Goal: Information Seeking & Learning: Check status

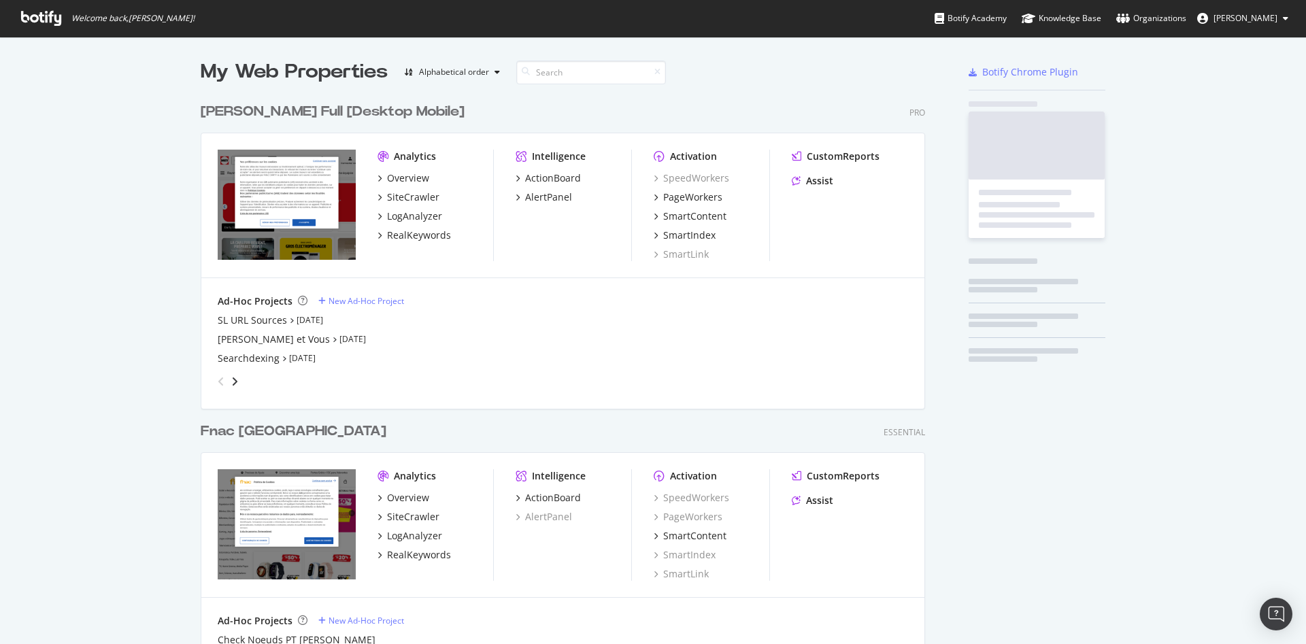
scroll to position [633, 1283]
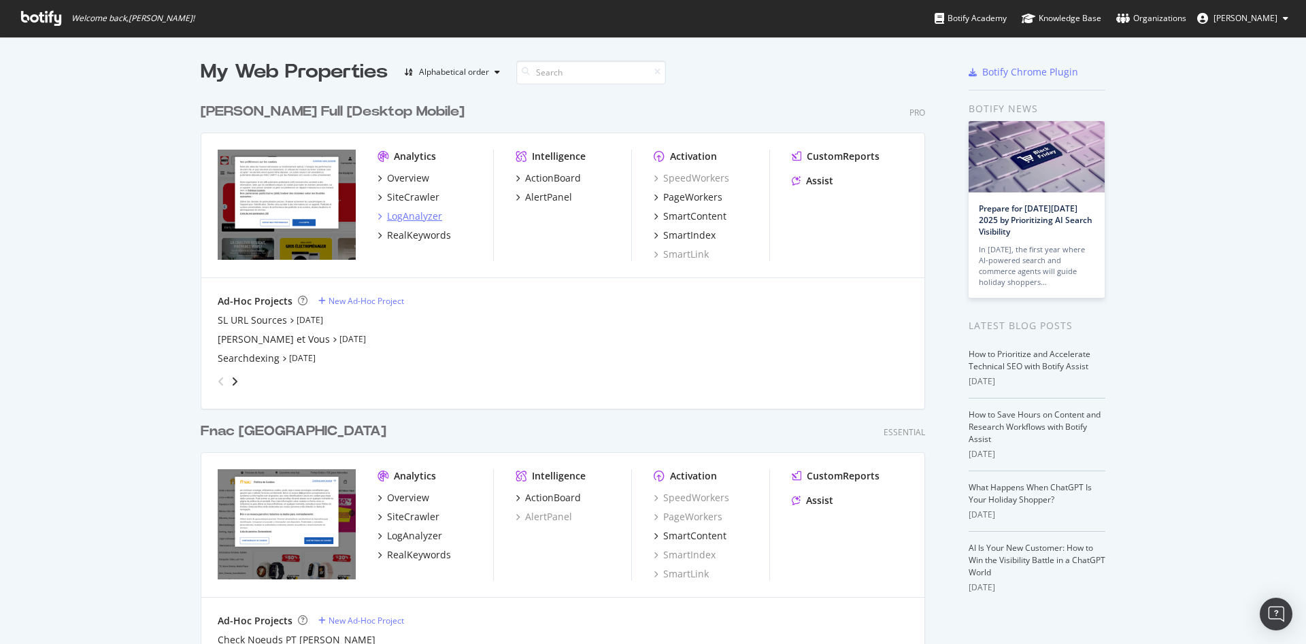
click at [397, 211] on div "LogAnalyzer" at bounding box center [414, 217] width 55 height 14
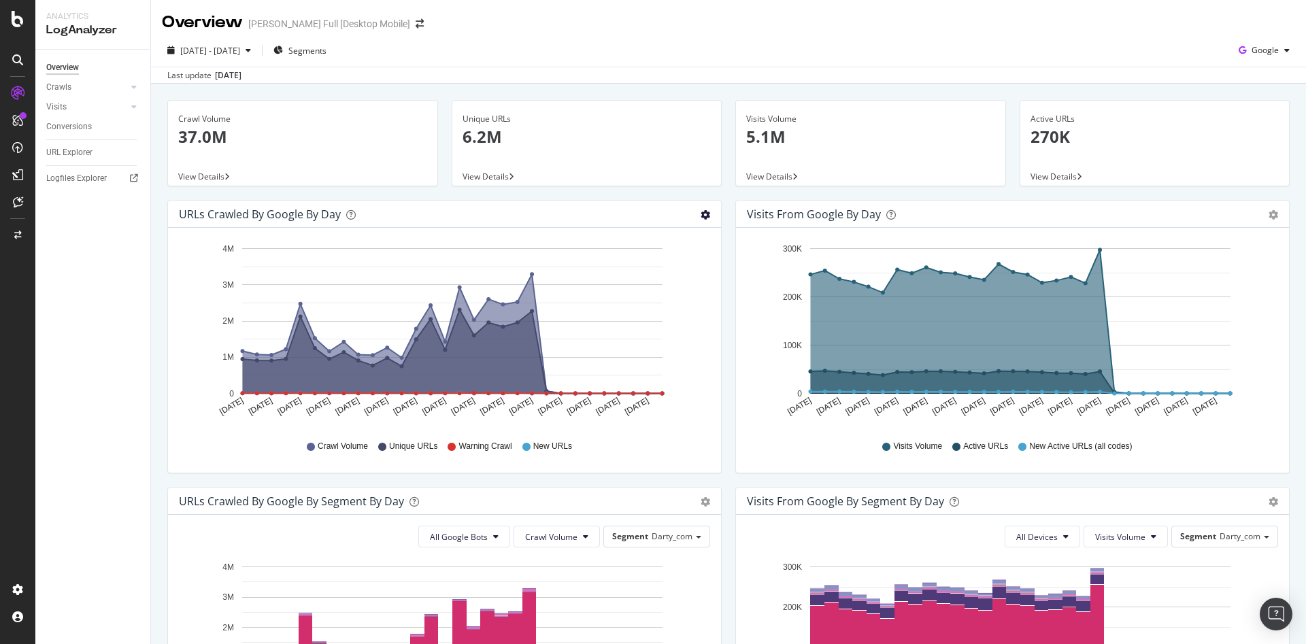
click at [701, 216] on icon "gear" at bounding box center [706, 215] width 10 height 10
click at [682, 261] on span "Table" at bounding box center [666, 266] width 109 height 18
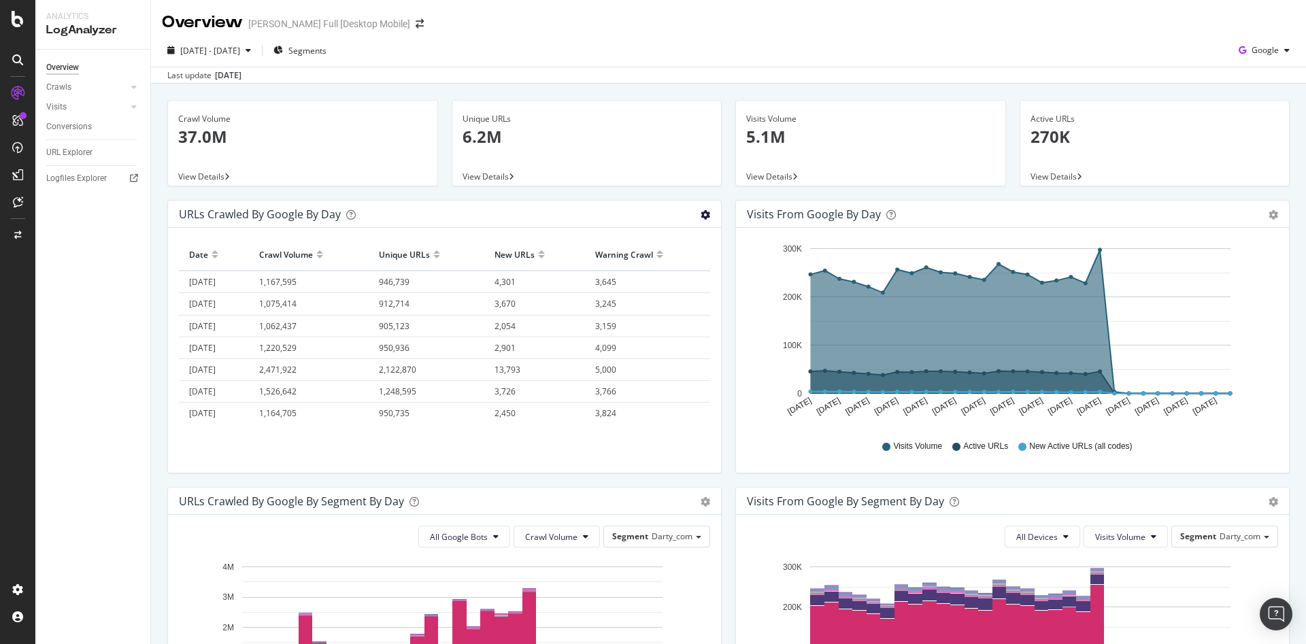
click at [701, 216] on icon "gear" at bounding box center [706, 215] width 10 height 10
click at [570, 210] on div "URLs Crawled by Google by day" at bounding box center [429, 215] width 501 height 14
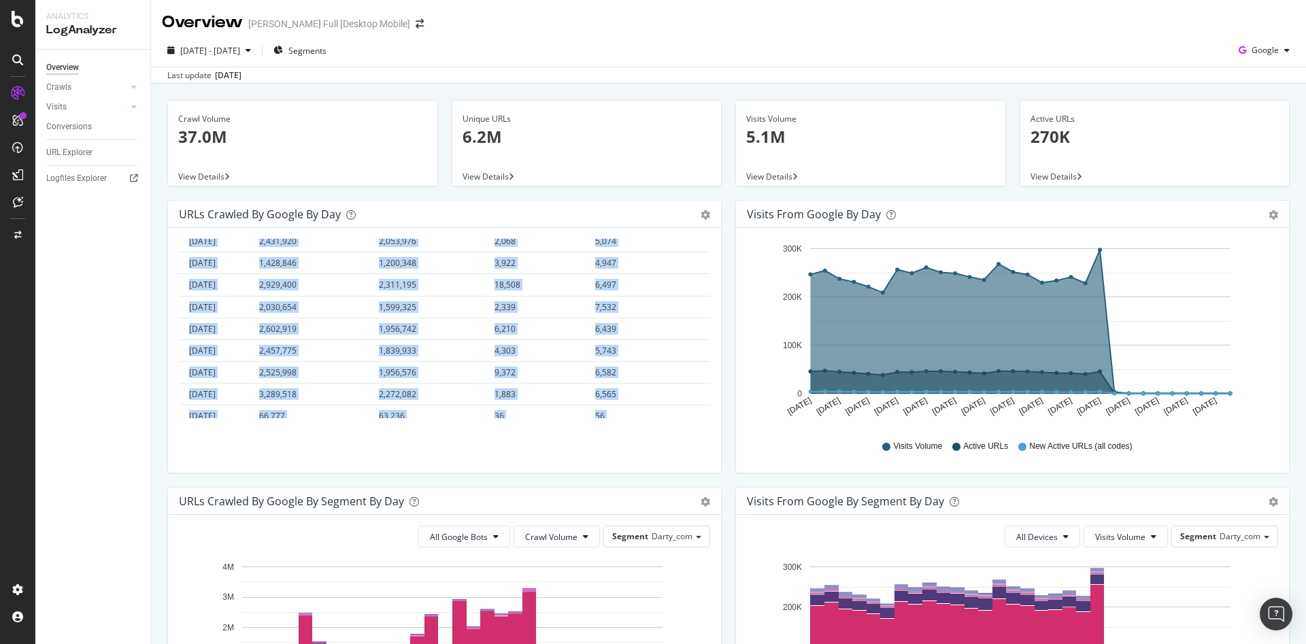
scroll to position [508, 0]
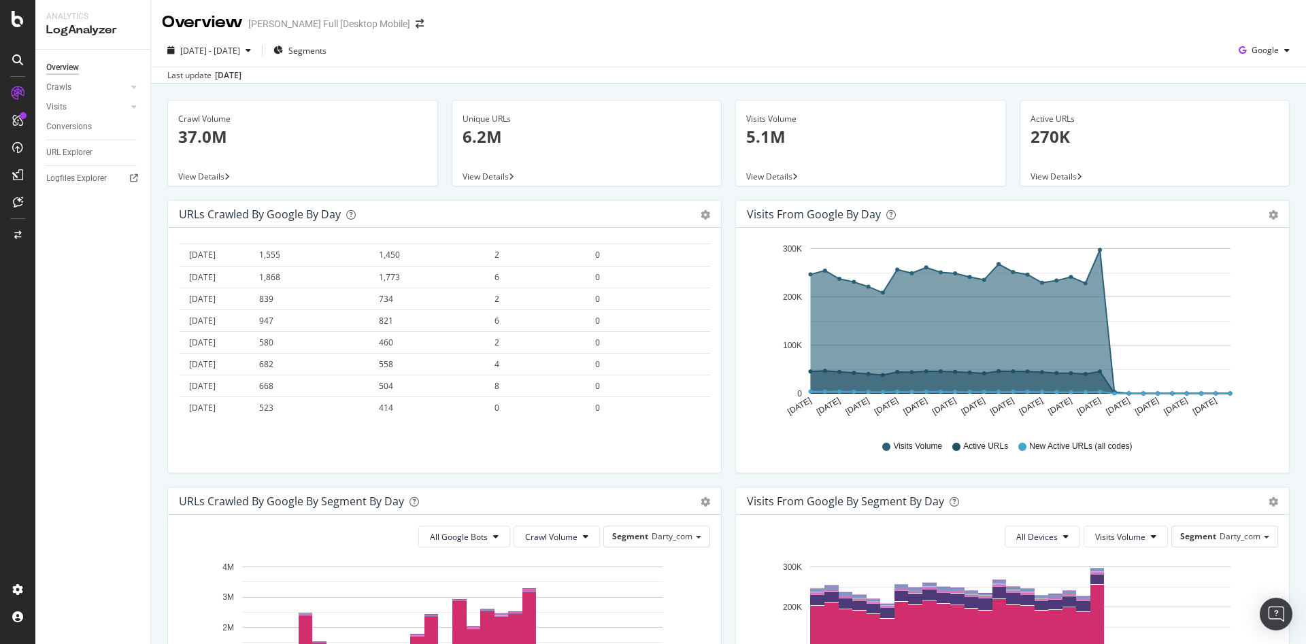
drag, startPoint x: 190, startPoint y: 256, endPoint x: 646, endPoint y: 448, distance: 494.6
click at [646, 448] on div "Hold CTRL while clicking to filter the report. Date Crawl Volume Unique URLs Ne…" at bounding box center [444, 350] width 553 height 245
copy thead
click at [633, 433] on div "Hold CTRL while clicking to filter the report. Date Crawl Volume Unique URLs Ne…" at bounding box center [444, 350] width 553 height 245
